Goal: Navigation & Orientation: Find specific page/section

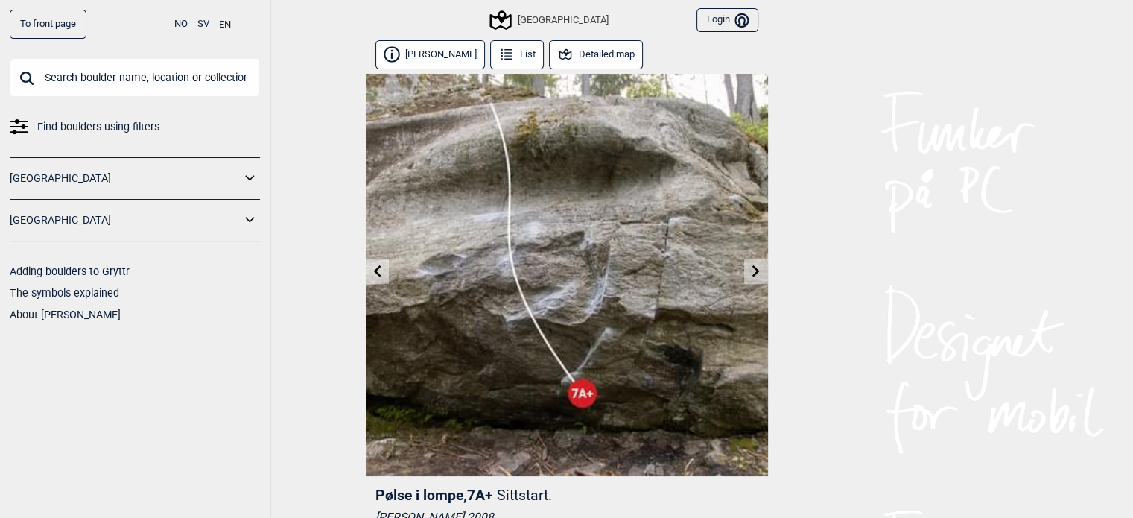
click at [591, 61] on button "Detailed map" at bounding box center [596, 54] width 95 height 29
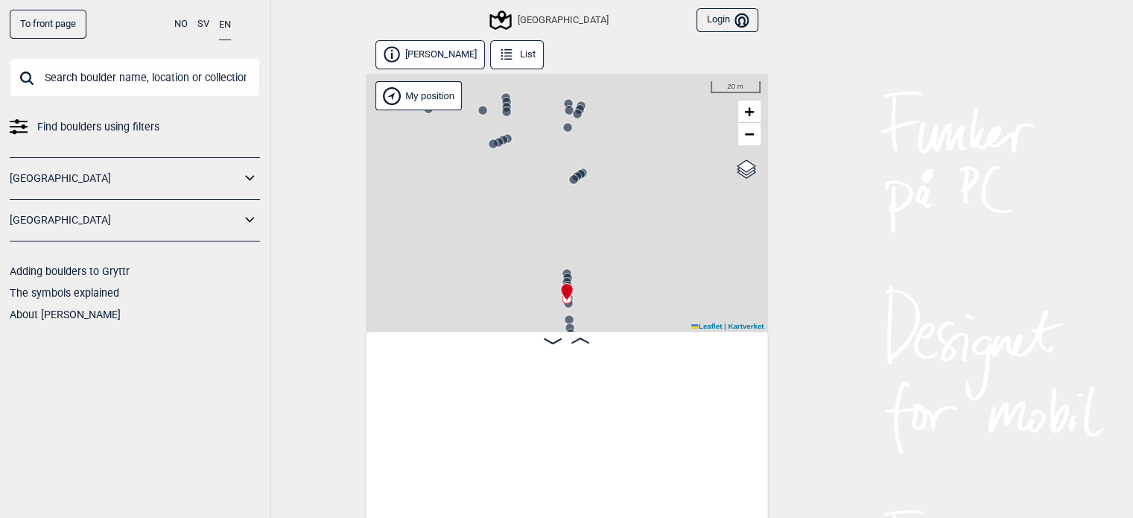
scroll to position [0, 39390]
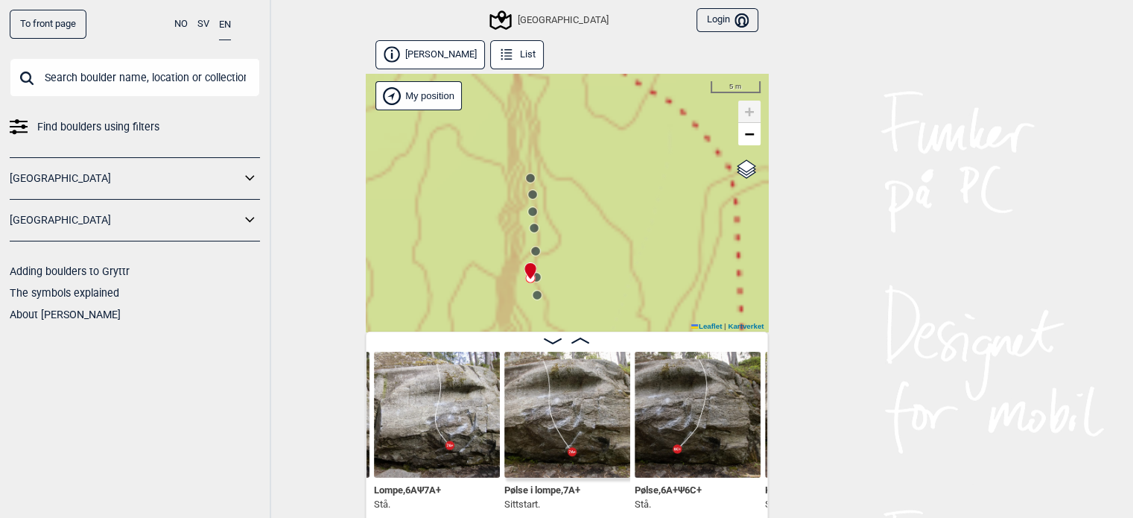
click at [530, 179] on circle at bounding box center [530, 178] width 9 height 9
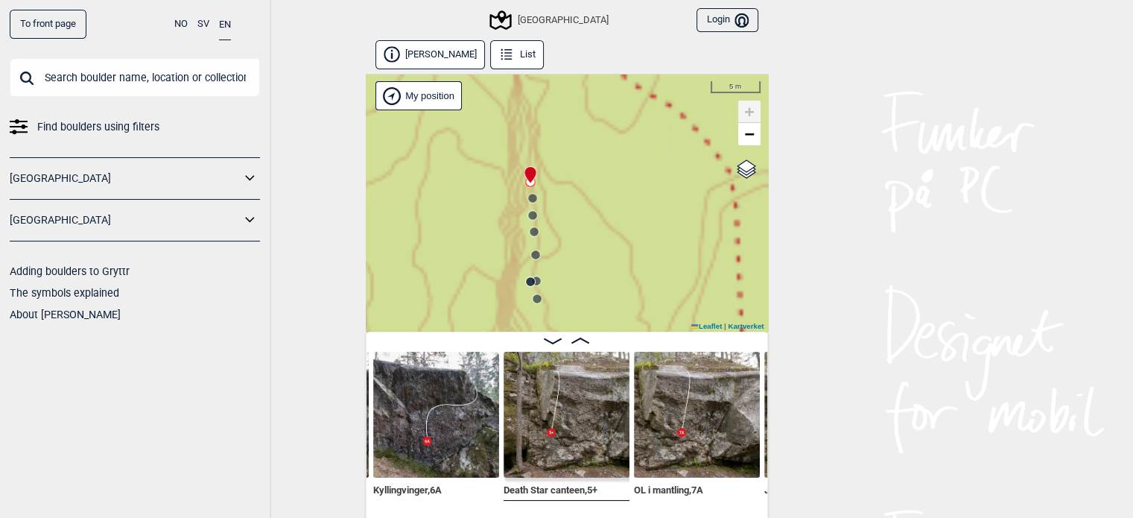
click at [535, 200] on circle at bounding box center [532, 198] width 9 height 9
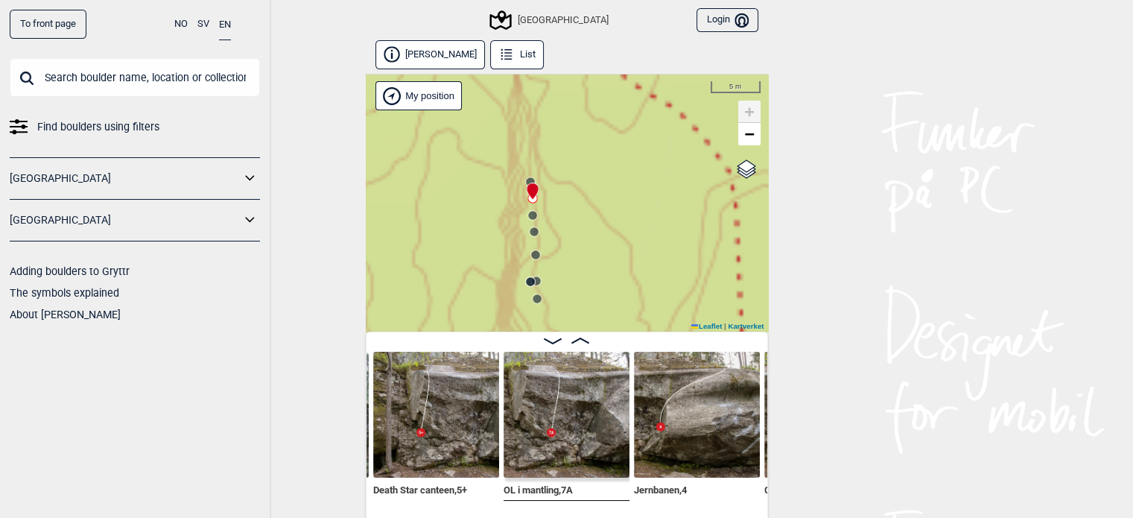
click at [530, 215] on circle at bounding box center [532, 215] width 9 height 9
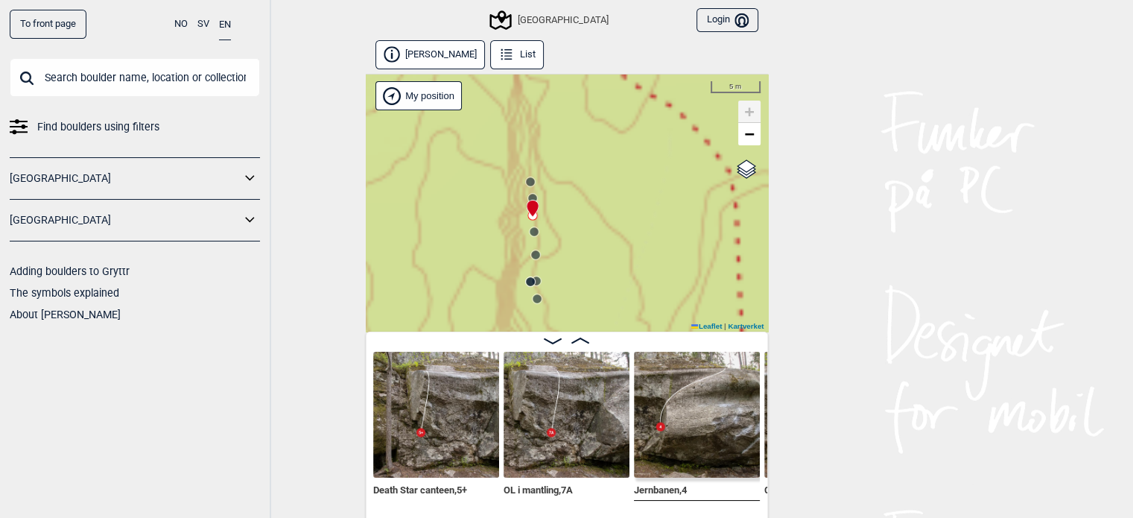
scroll to position [0, 38895]
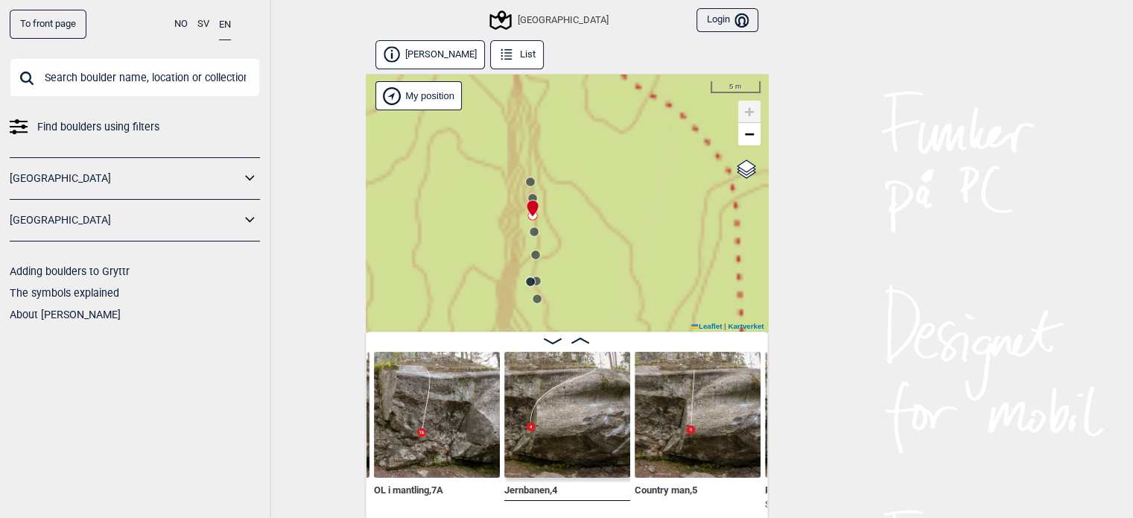
click at [535, 236] on icon at bounding box center [534, 232] width 12 height 12
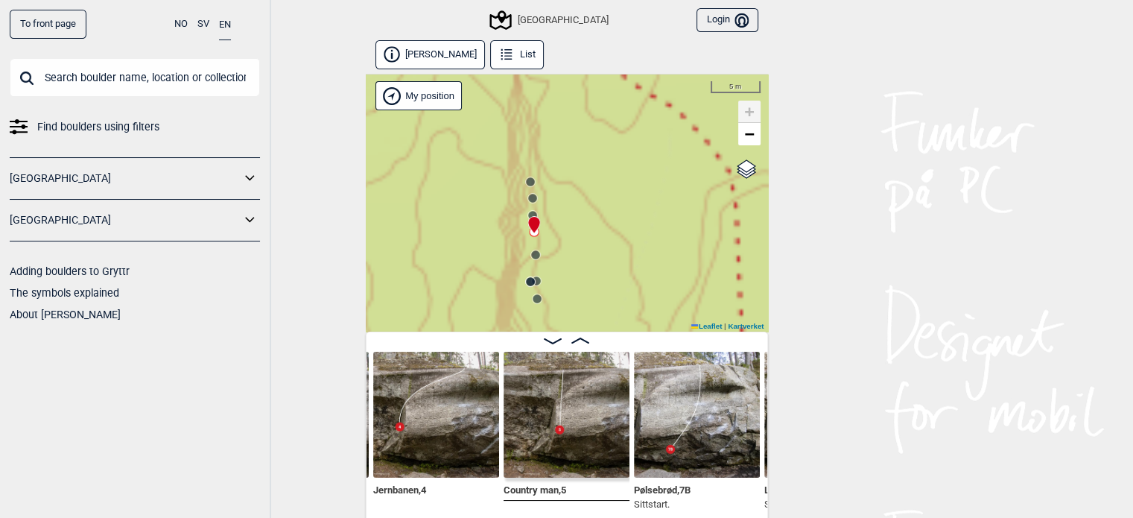
click at [537, 260] on icon at bounding box center [535, 255] width 12 height 12
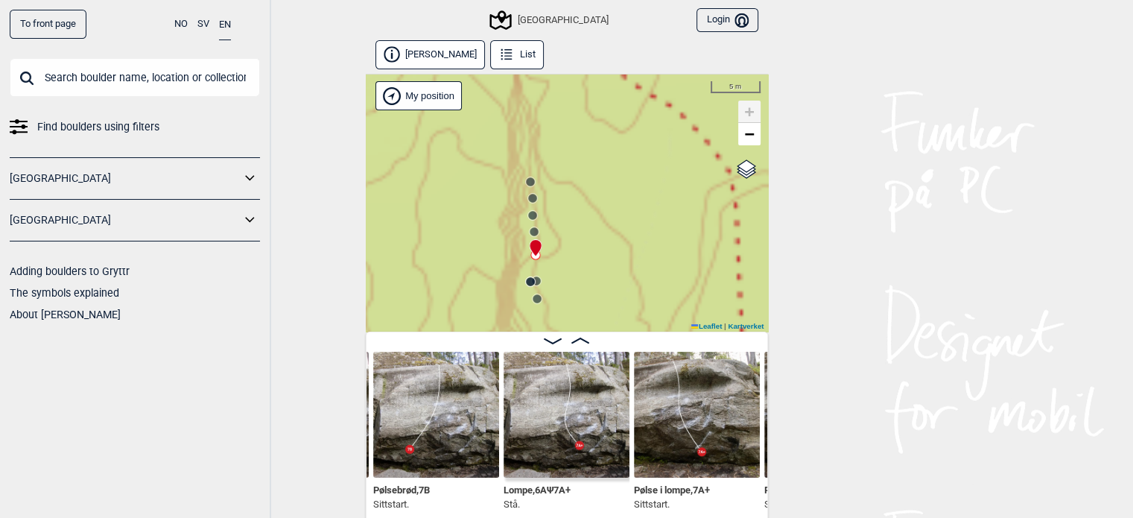
click at [535, 276] on icon at bounding box center [530, 282] width 12 height 12
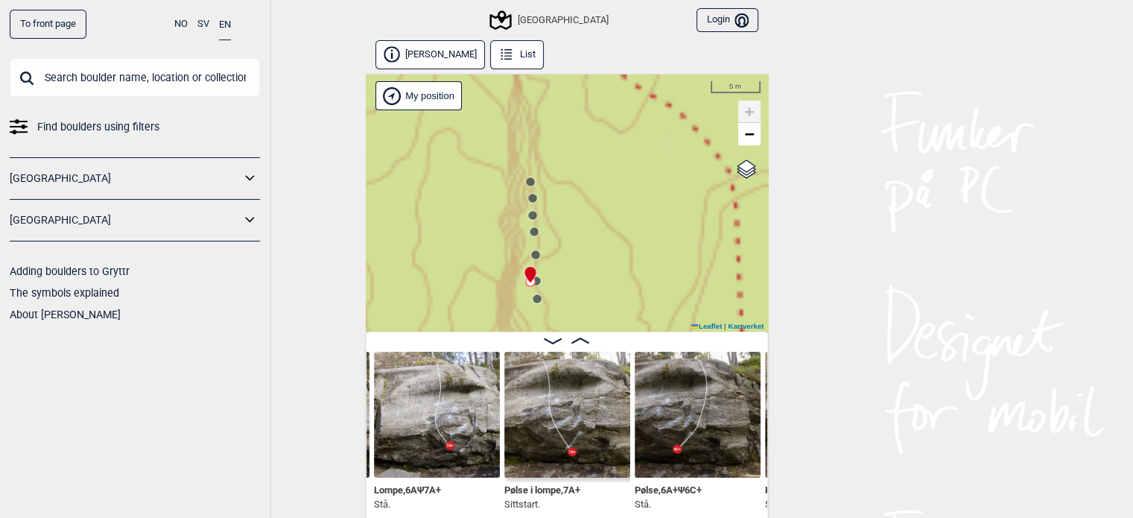
click at [537, 282] on circle at bounding box center [536, 280] width 9 height 9
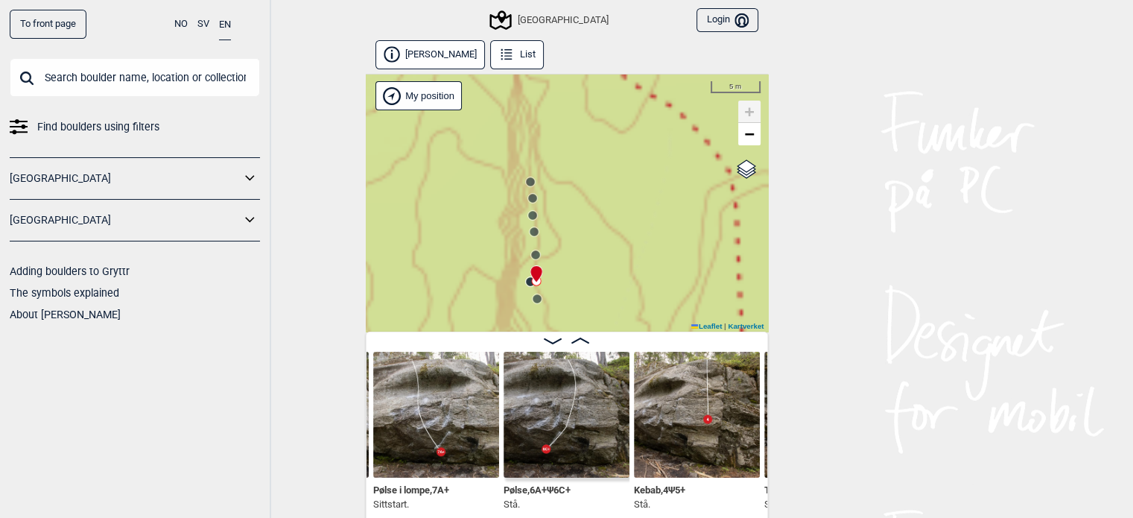
click at [536, 302] on circle at bounding box center [536, 298] width 9 height 9
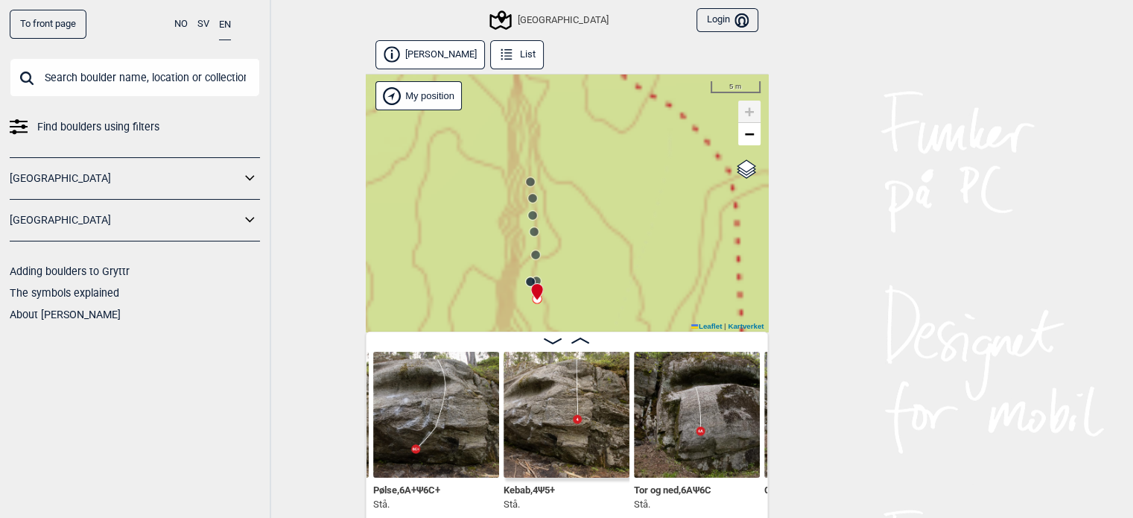
click at [419, 423] on img at bounding box center [436, 414] width 126 height 126
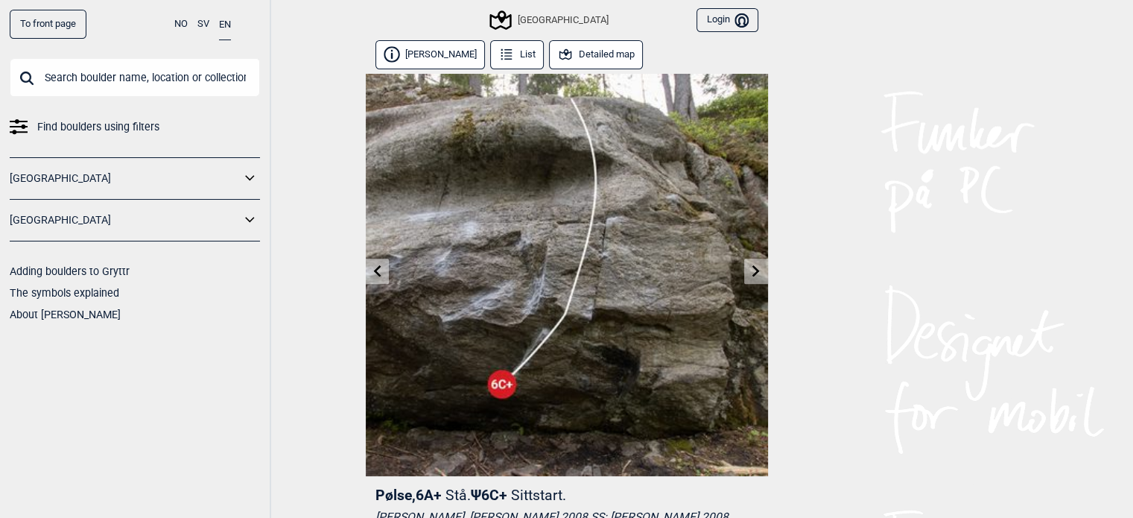
click at [376, 271] on icon at bounding box center [377, 270] width 12 height 12
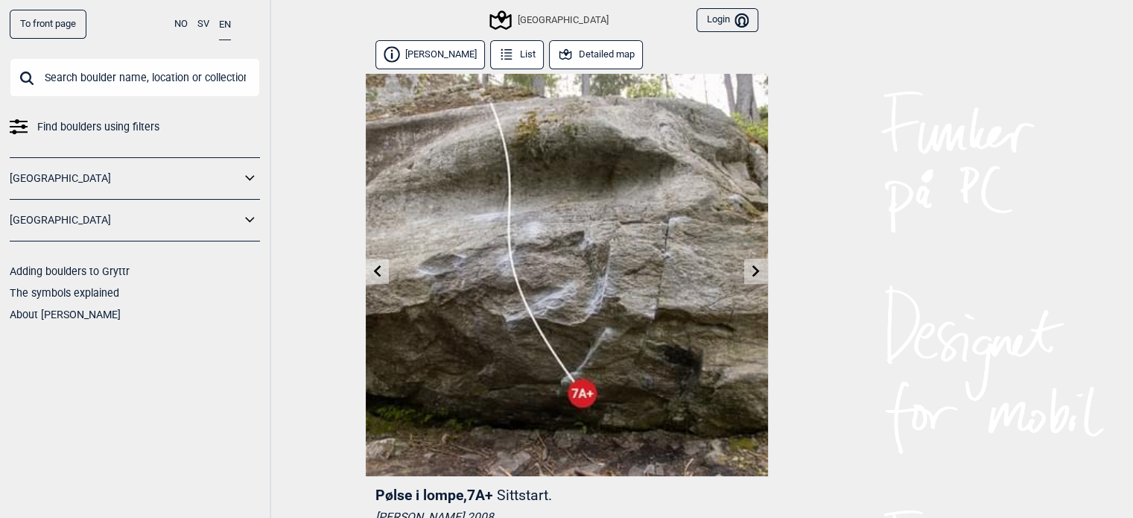
click at [754, 268] on icon at bounding box center [755, 270] width 7 height 12
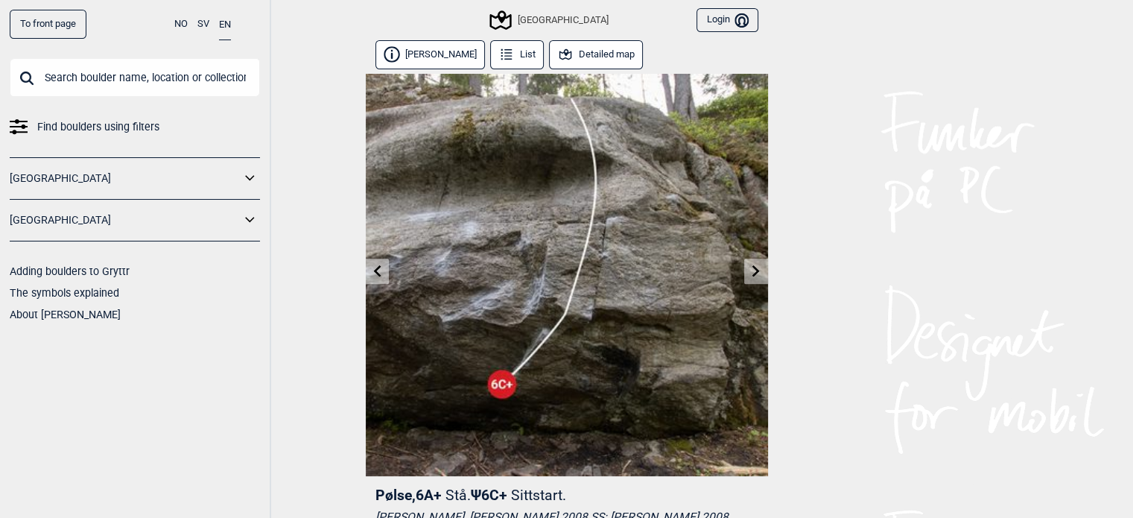
click at [373, 267] on icon at bounding box center [377, 270] width 12 height 12
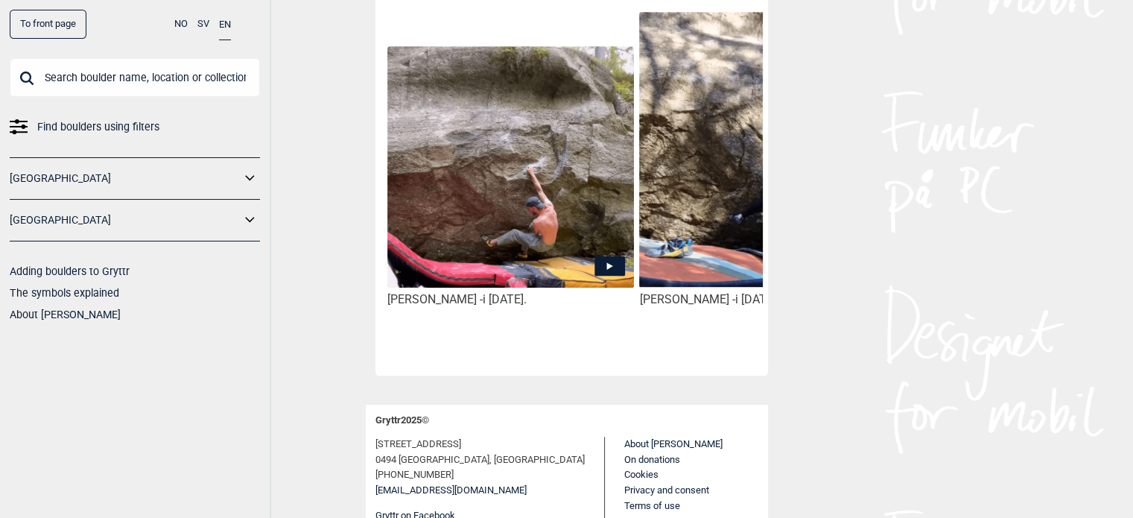
scroll to position [906, 0]
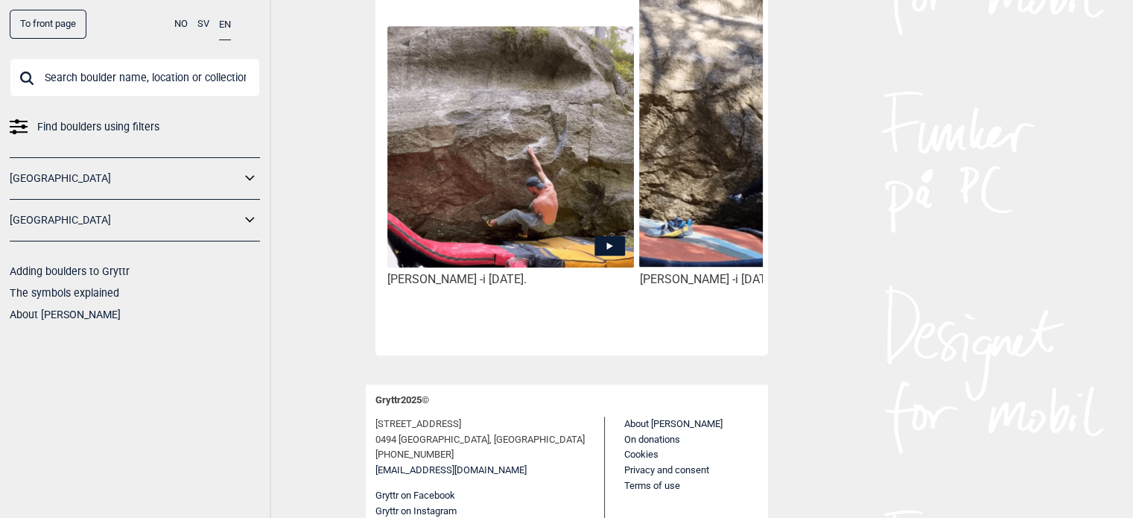
click at [605, 236] on icon at bounding box center [609, 245] width 31 height 19
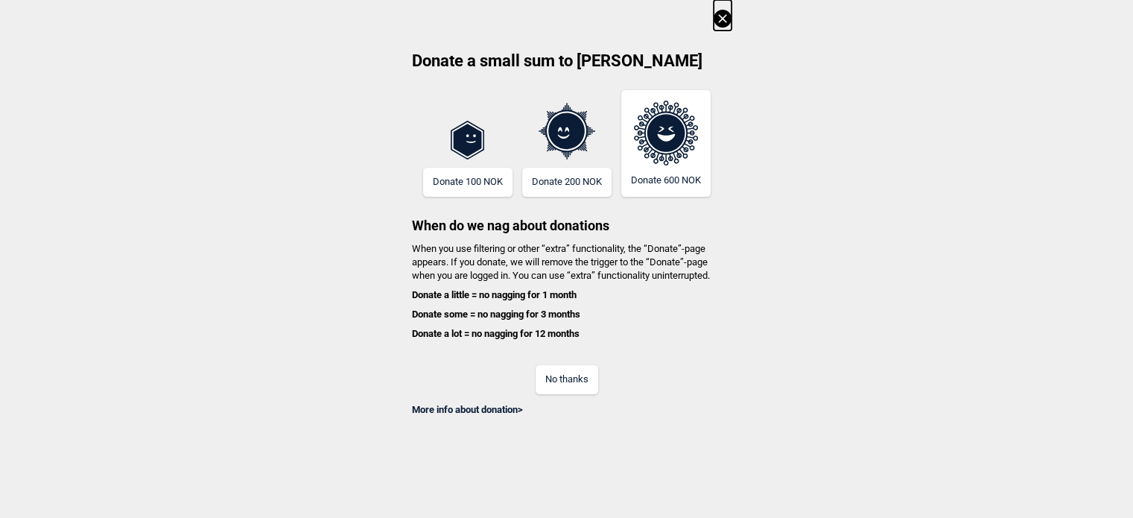
click at [728, 17] on icon at bounding box center [722, 19] width 18 height 18
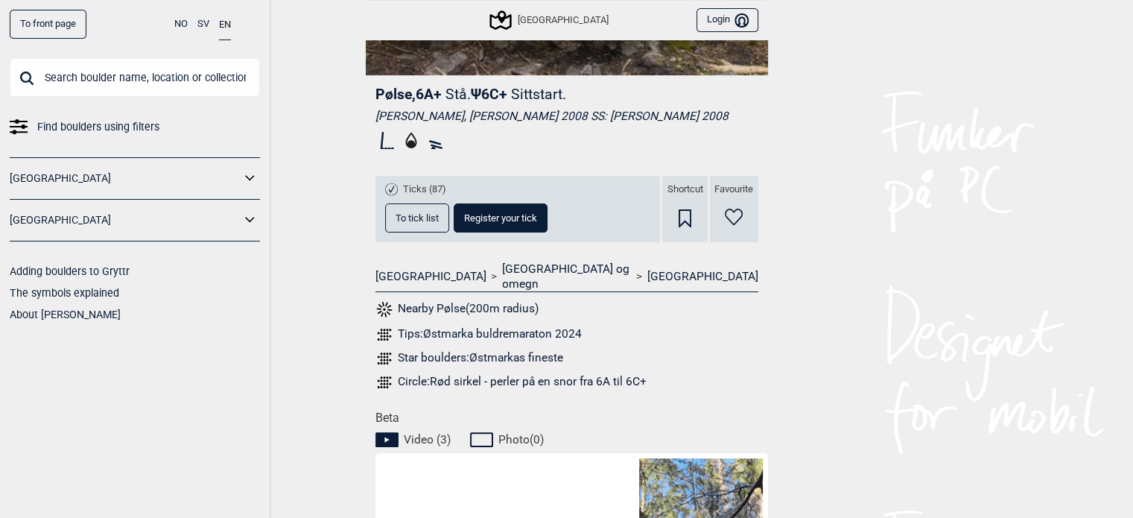
scroll to position [110, 0]
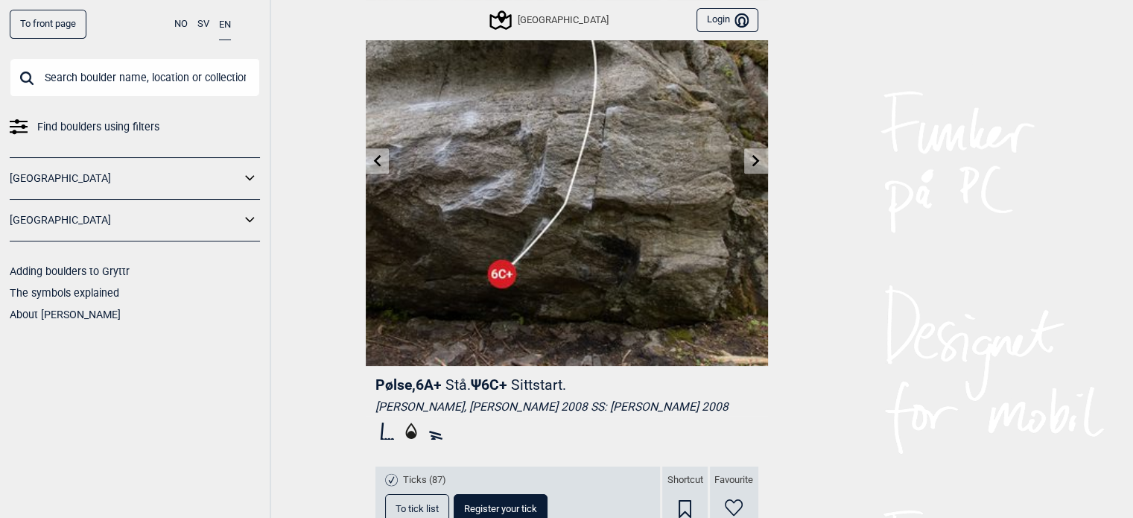
click at [372, 152] on link at bounding box center [377, 161] width 23 height 25
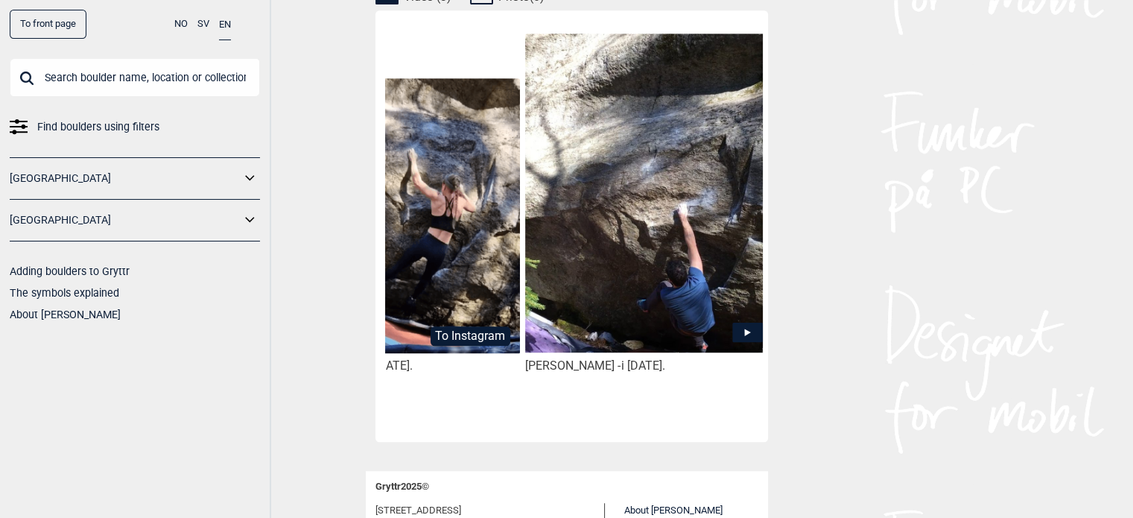
scroll to position [0, 377]
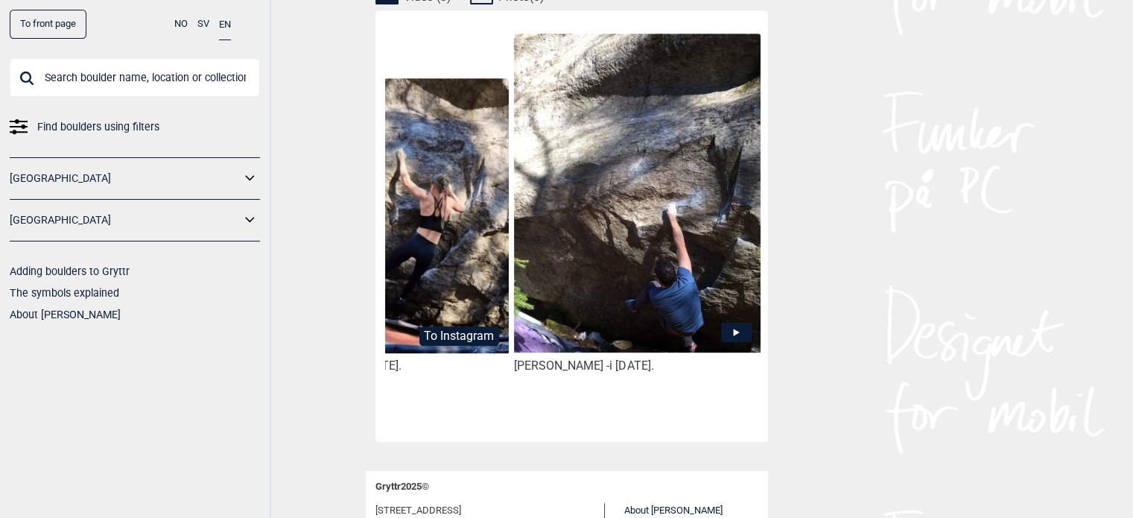
click at [652, 255] on img at bounding box center [637, 193] width 246 height 319
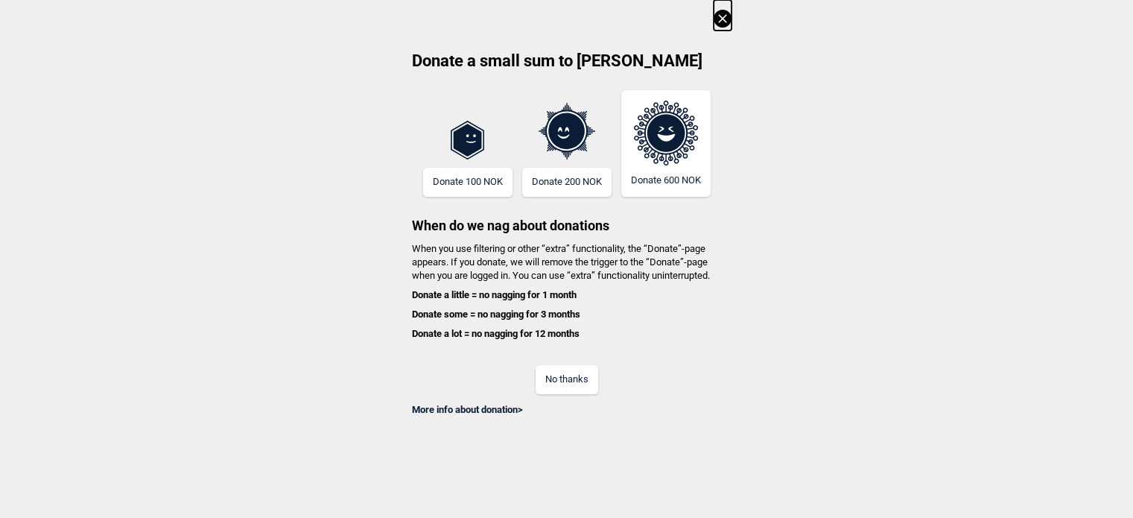
click at [731, 11] on icon at bounding box center [722, 19] width 18 height 18
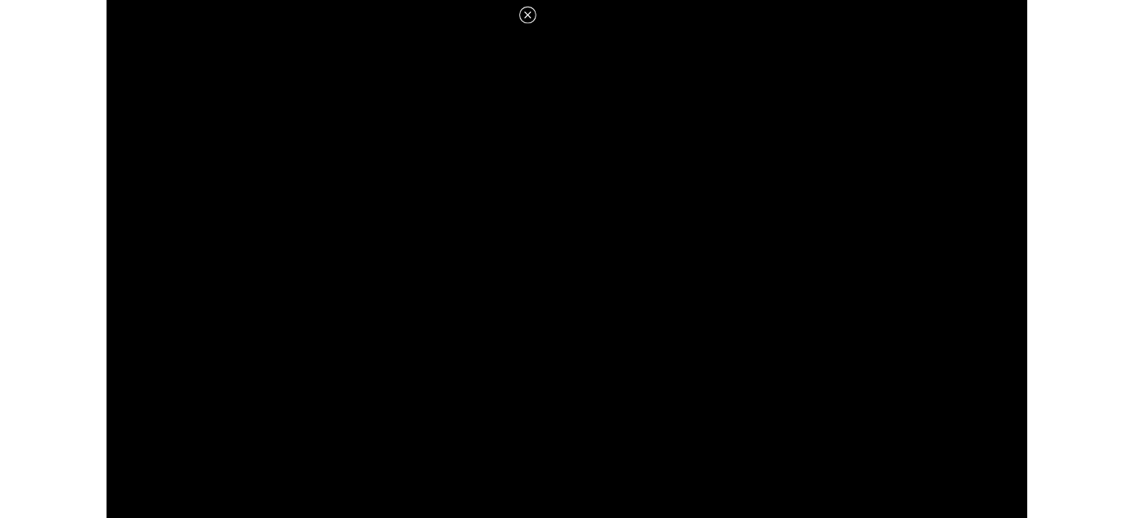
scroll to position [819, 0]
